Goal: Navigation & Orientation: Understand site structure

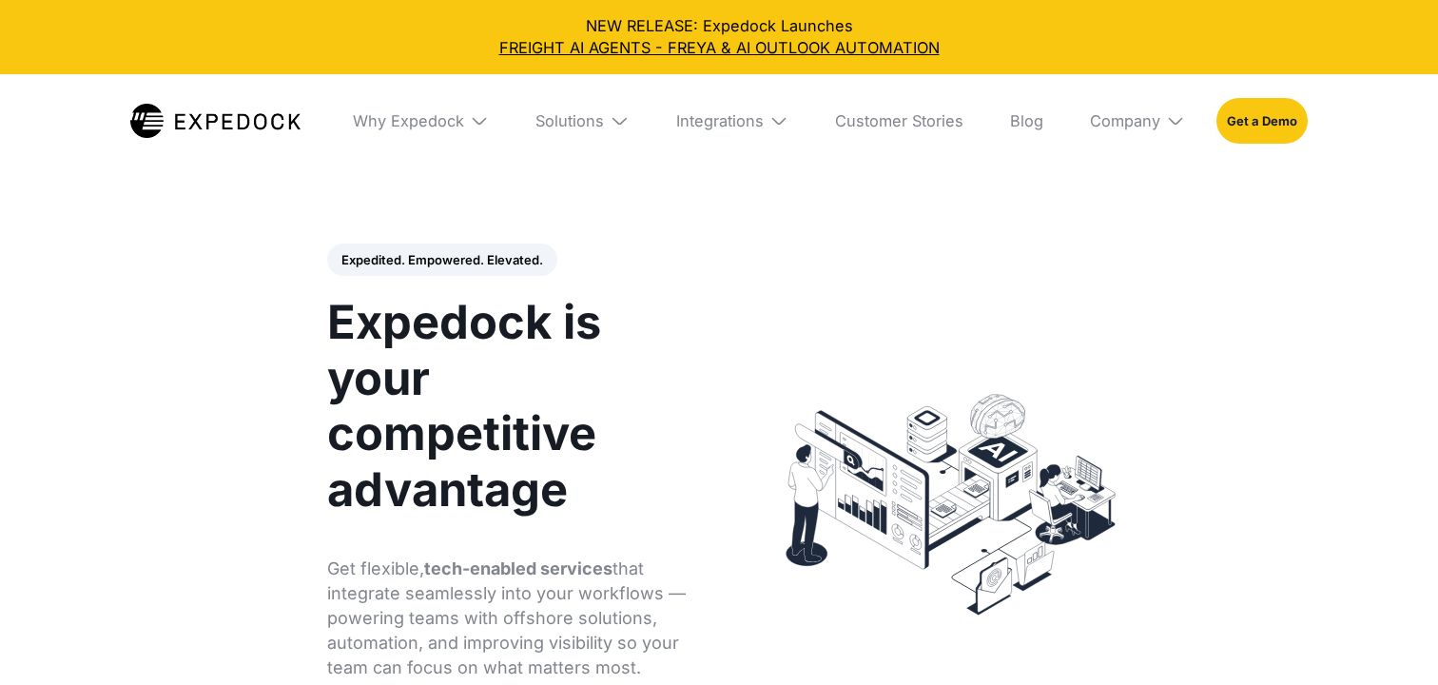
select select
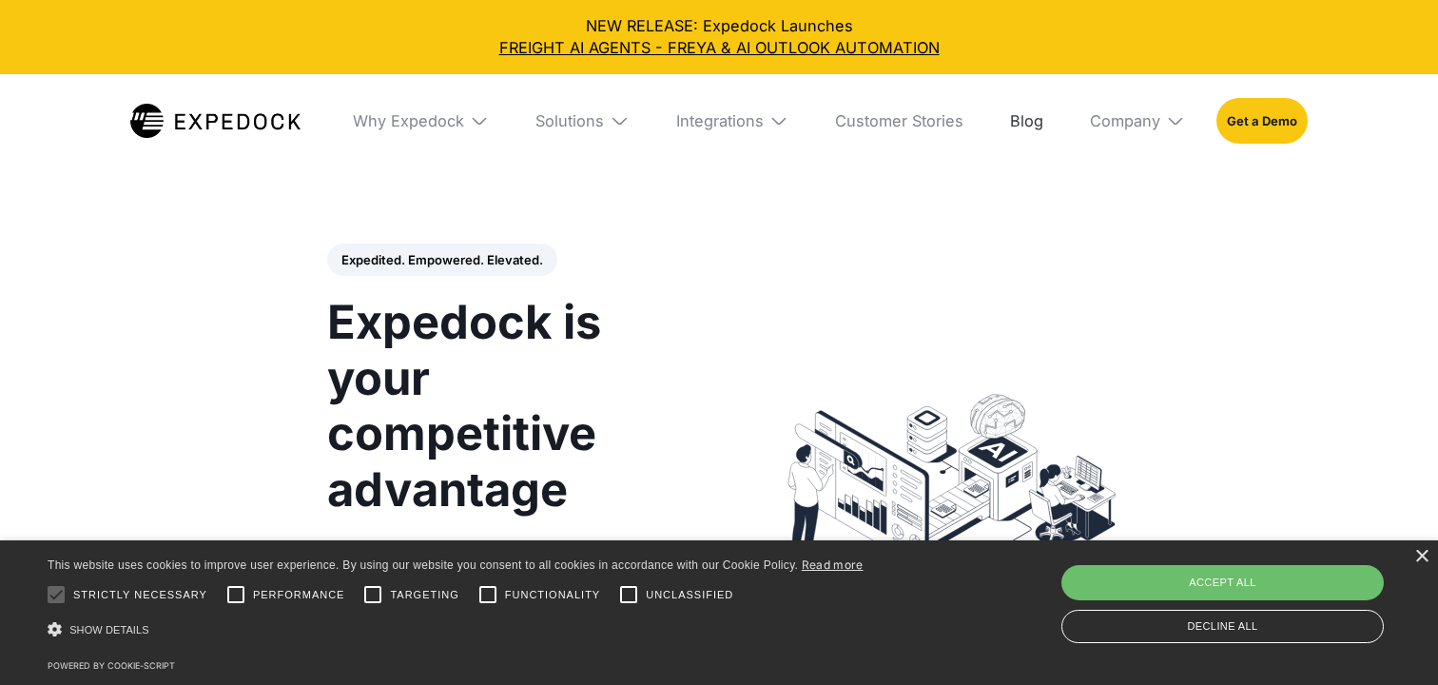
click at [1019, 127] on link "Blog" at bounding box center [1026, 120] width 65 height 93
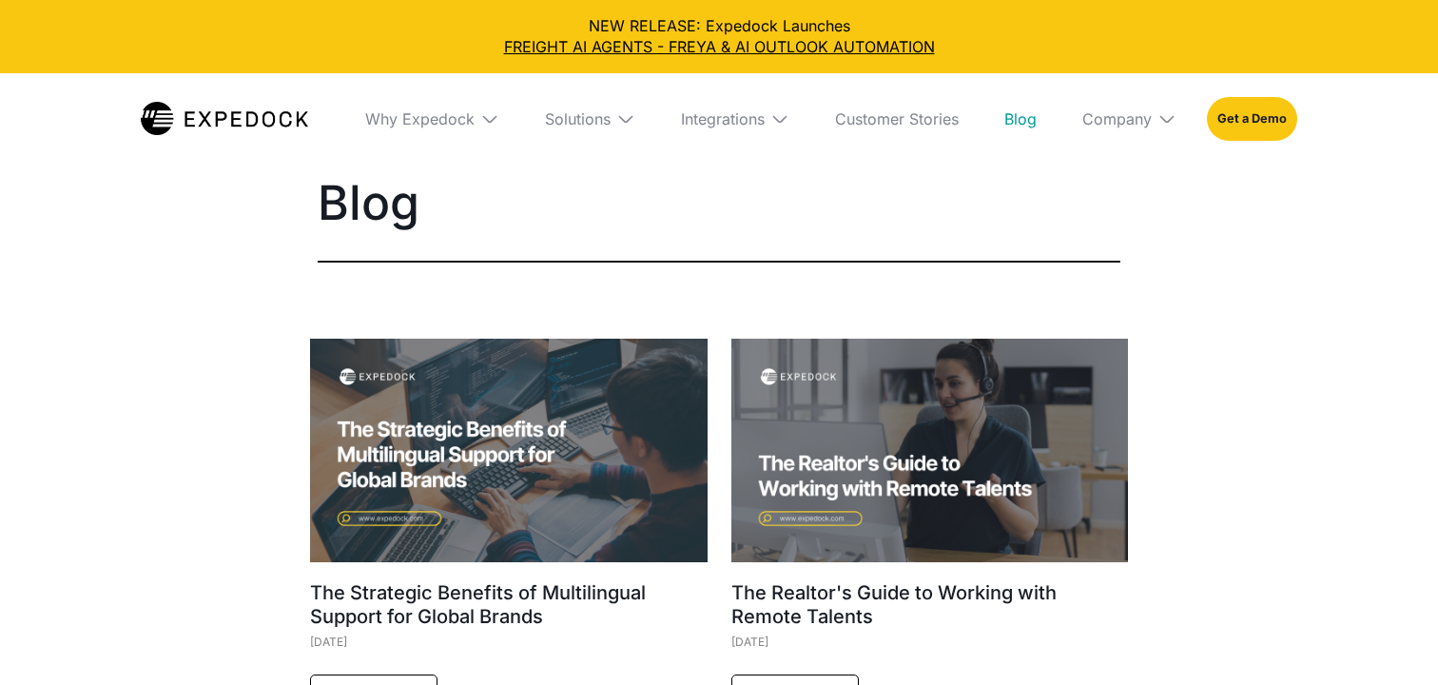
select select
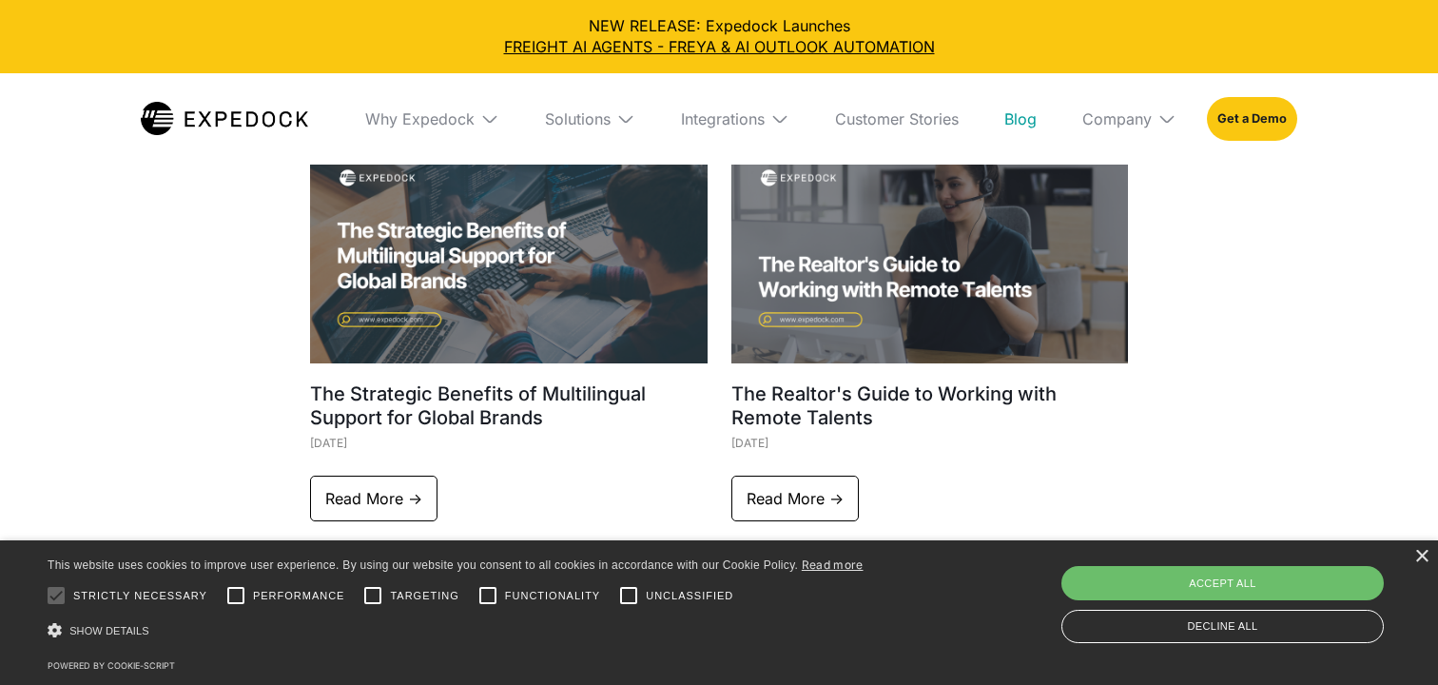
scroll to position [268, 0]
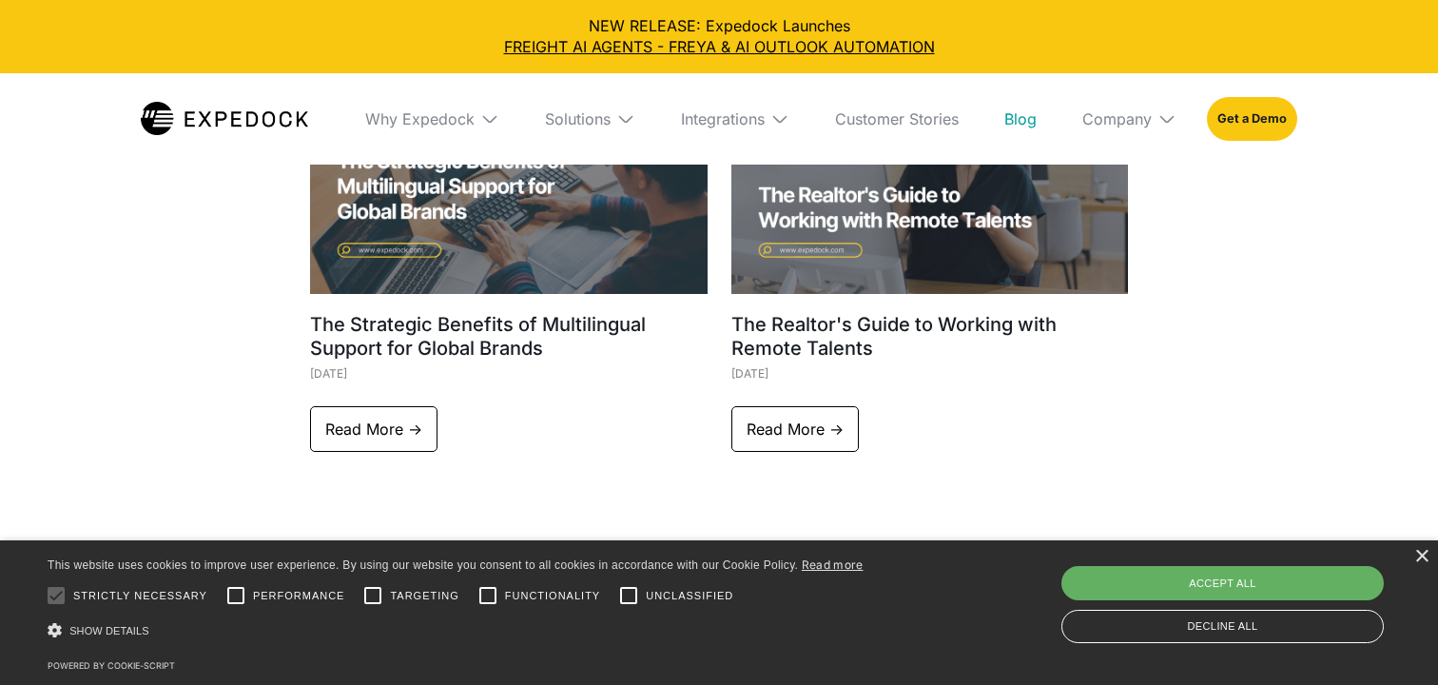
click at [1208, 586] on div "Accept all" at bounding box center [1222, 583] width 322 height 34
checkbox input "true"
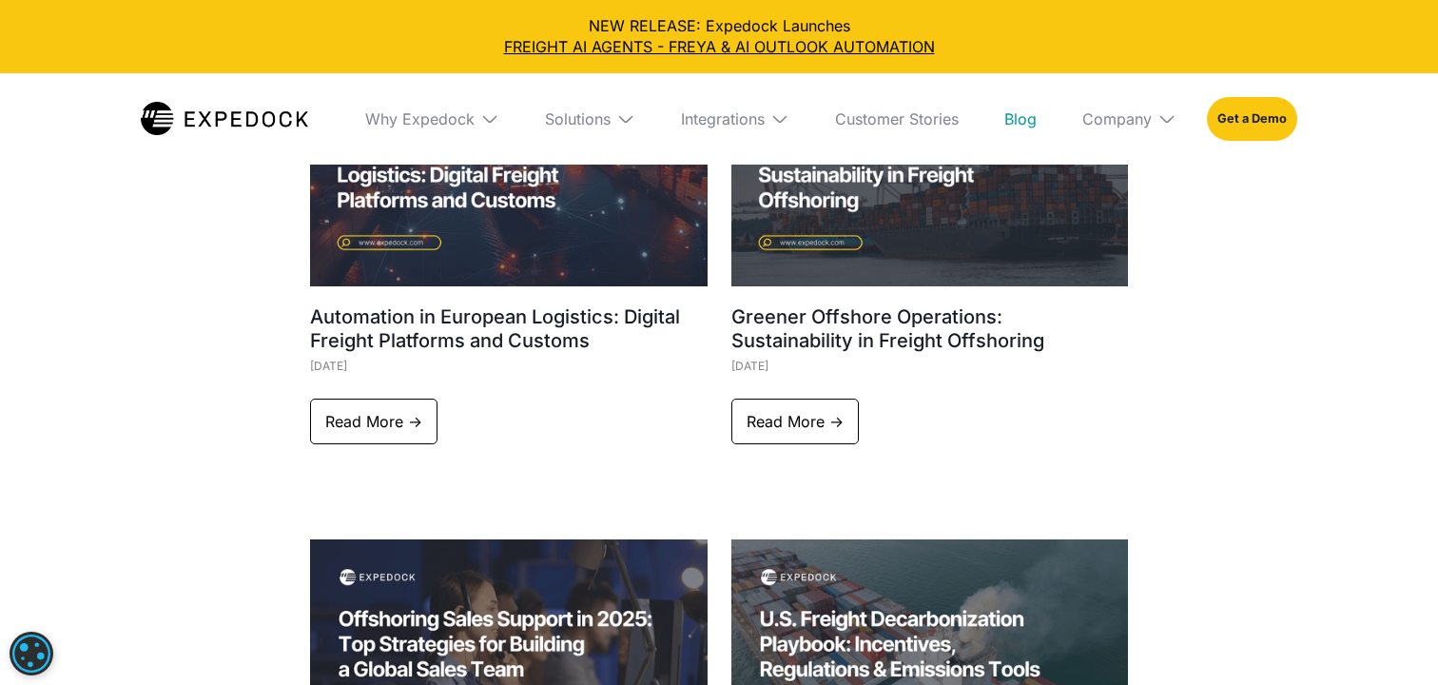
scroll to position [2364, 0]
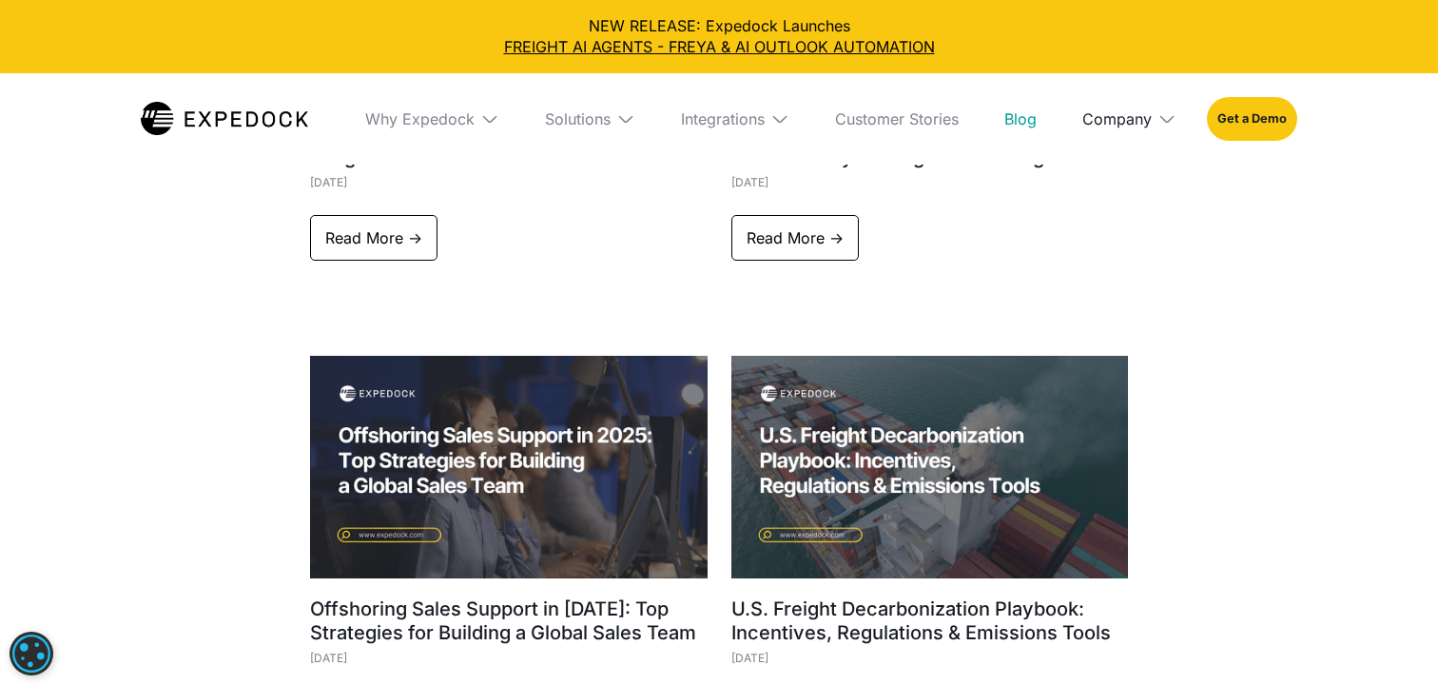
click at [1129, 125] on div "Company" at bounding box center [1116, 118] width 69 height 19
click at [1129, 181] on link "About Us" at bounding box center [1129, 189] width 125 height 49
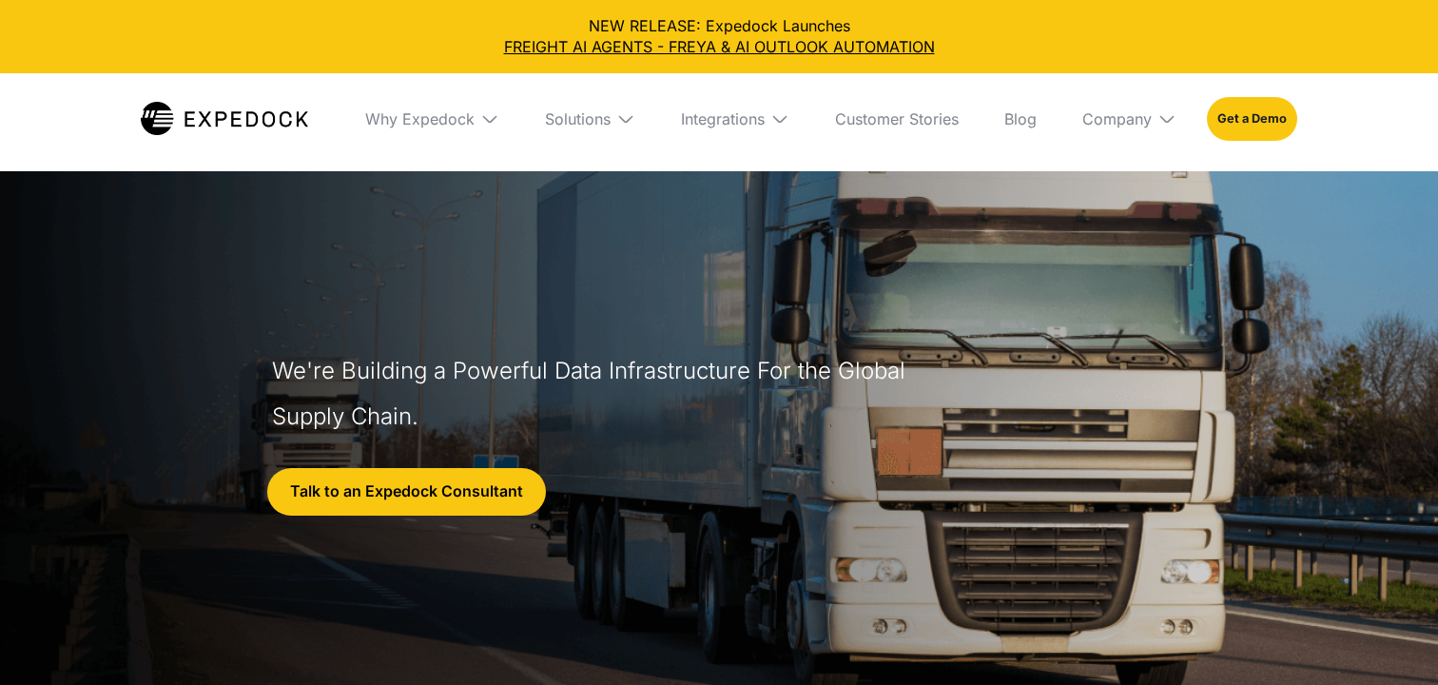
select select
click at [480, 113] on img at bounding box center [489, 118] width 19 height 19
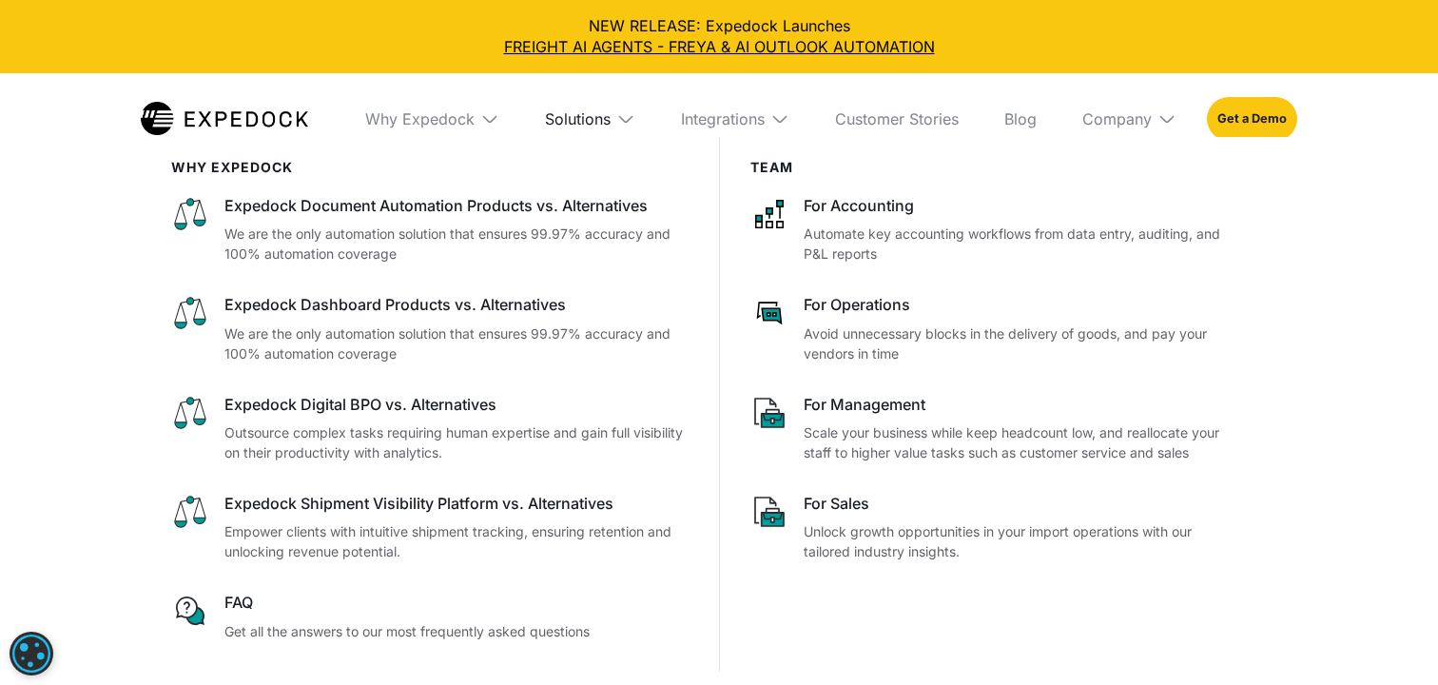
click at [601, 110] on div "Solutions" at bounding box center [578, 118] width 66 height 19
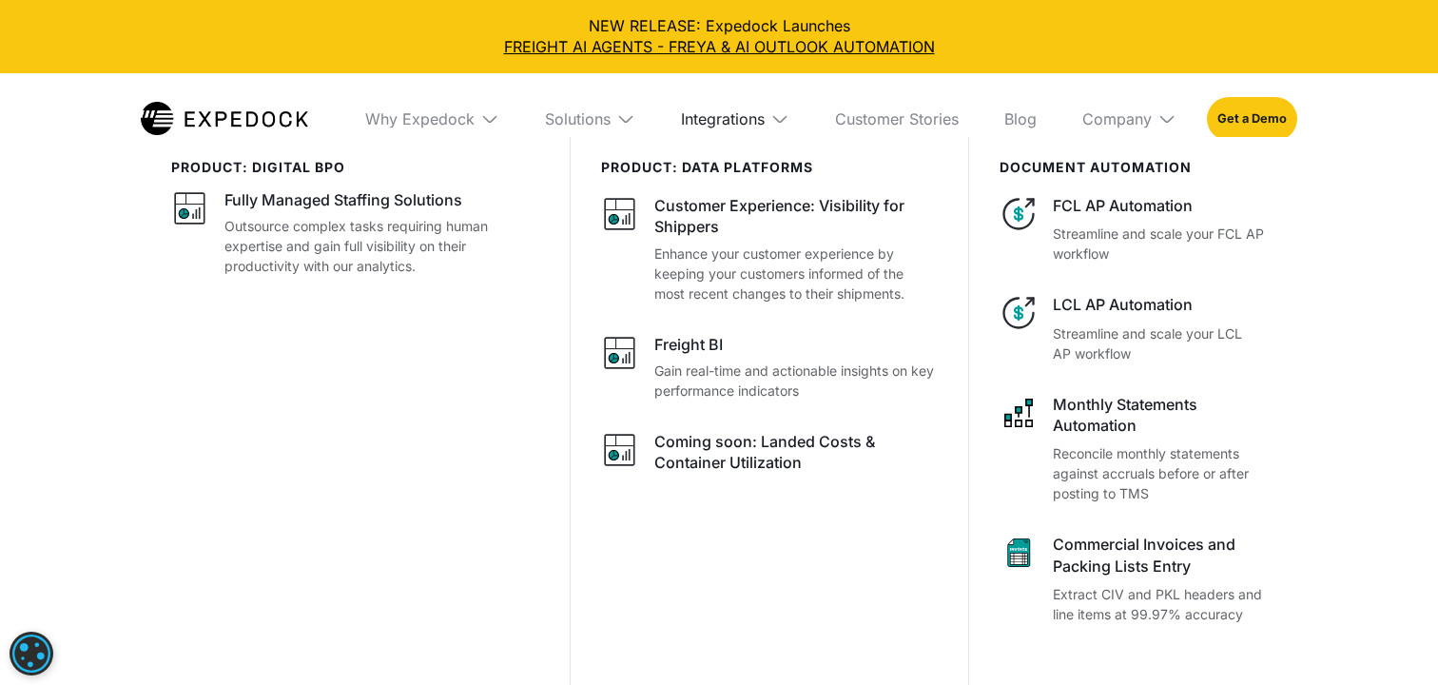
click at [761, 122] on div "Integrations" at bounding box center [723, 118] width 84 height 19
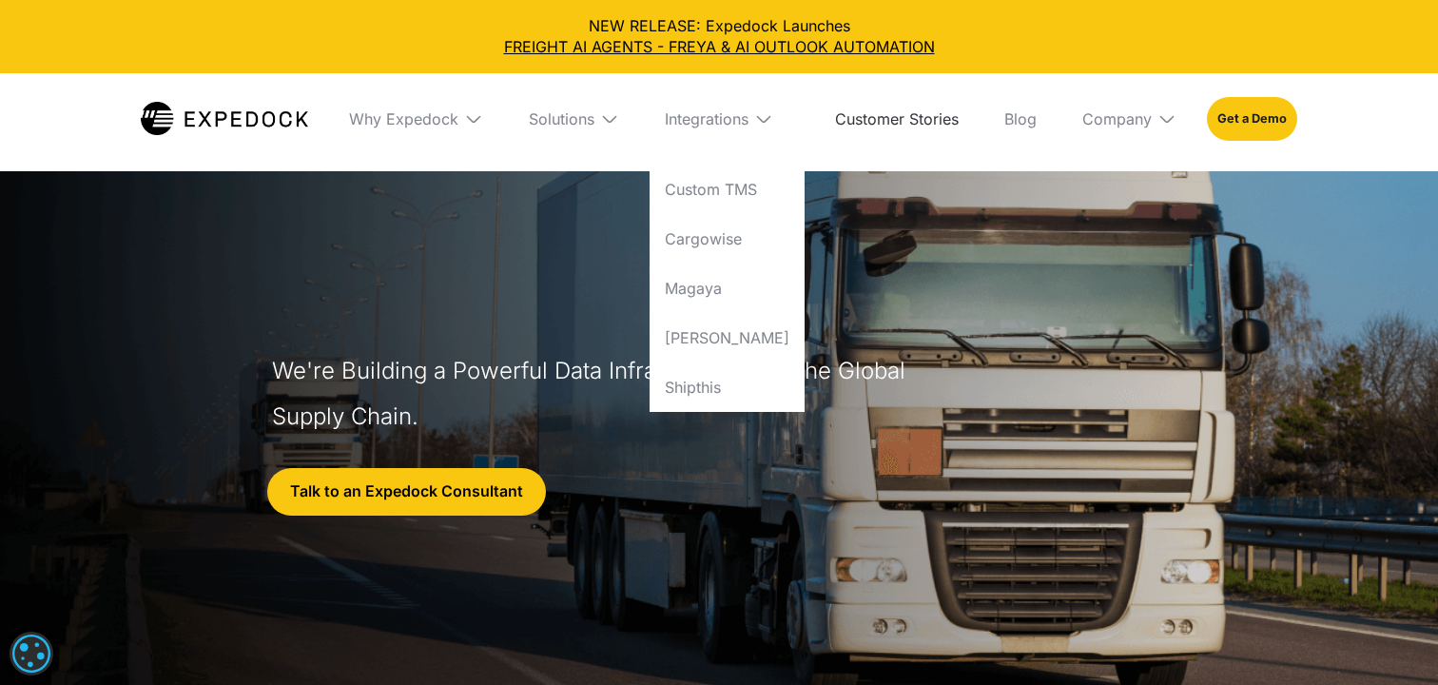
click at [911, 122] on link "Customer Stories" at bounding box center [897, 118] width 154 height 91
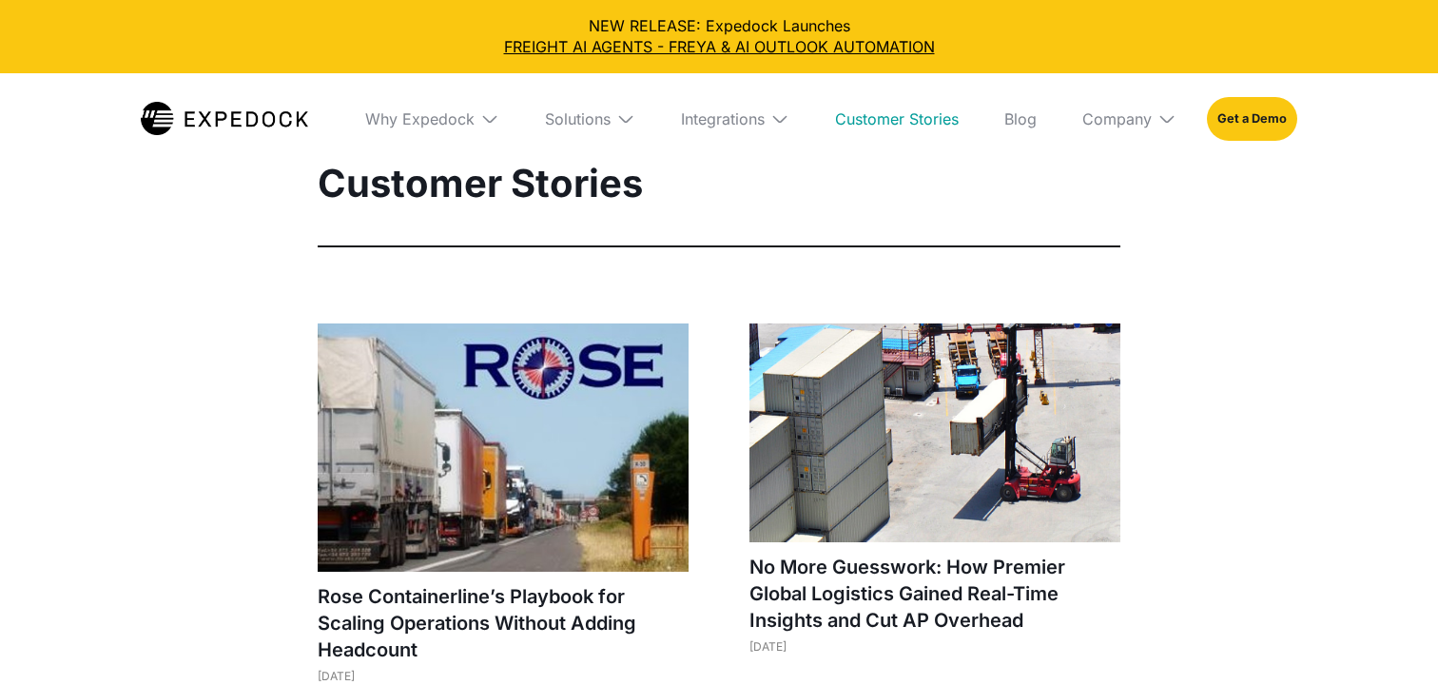
select select
